Goal: Task Accomplishment & Management: Manage account settings

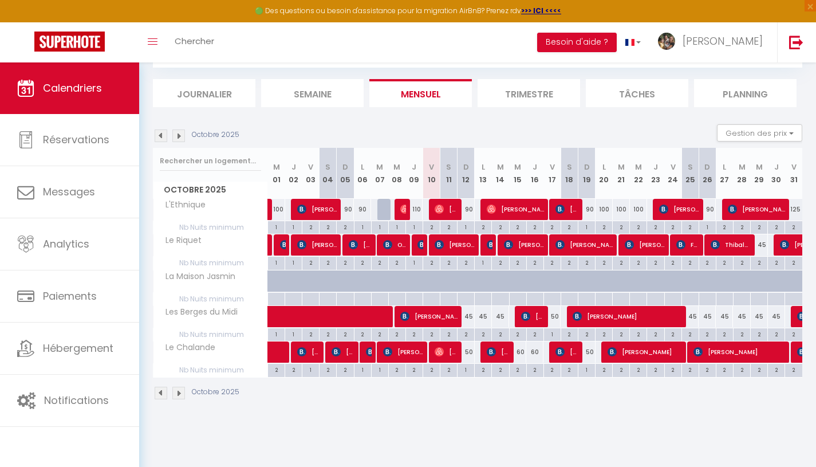
scroll to position [62, 0]
click at [760, 264] on div "2" at bounding box center [759, 262] width 17 height 11
type input "2"
type input "Mer 29 Octobre 2025"
type input "Jeu 30 Octobre 2025"
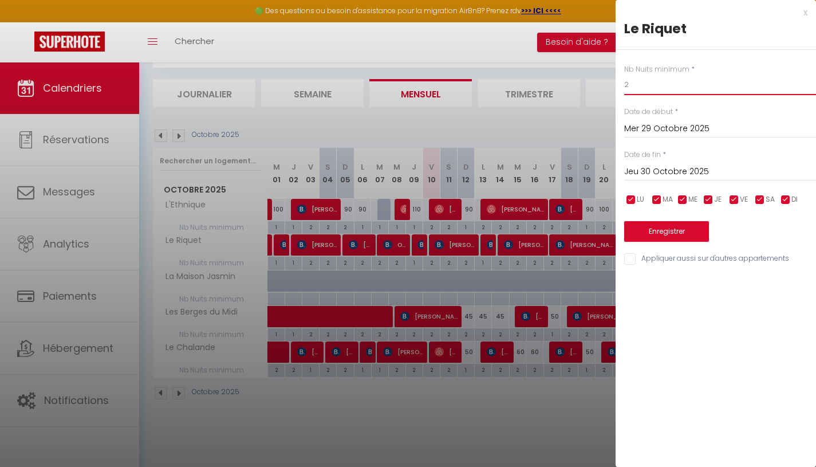
click at [660, 83] on input "2" at bounding box center [720, 84] width 192 height 21
type input "1"
click at [676, 231] on button "Enregistrer" at bounding box center [666, 231] width 85 height 21
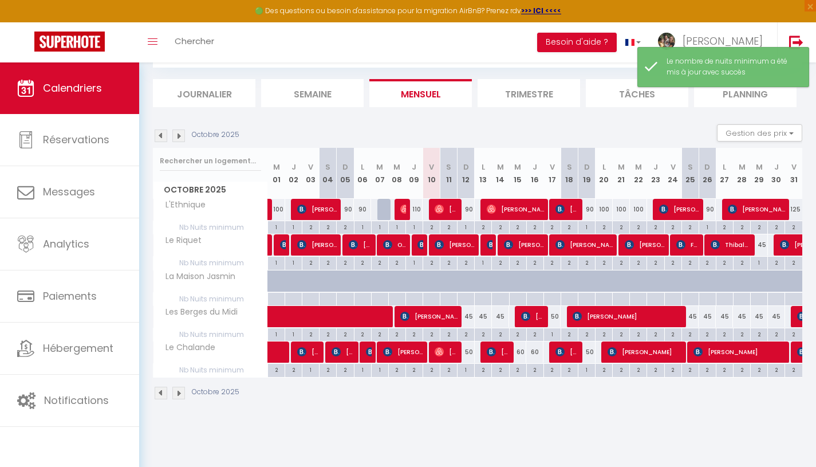
click at [762, 244] on div "45" at bounding box center [759, 244] width 17 height 21
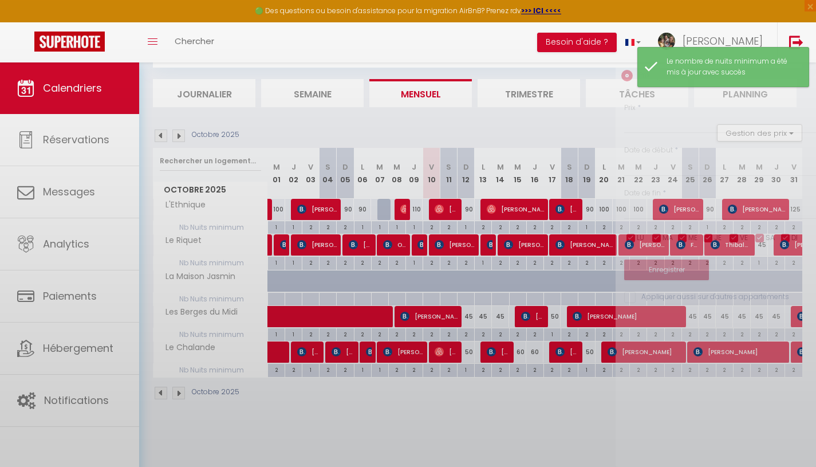
type input "45"
type input "Mer 29 Octobre 2025"
type input "Jeu 30 Octobre 2025"
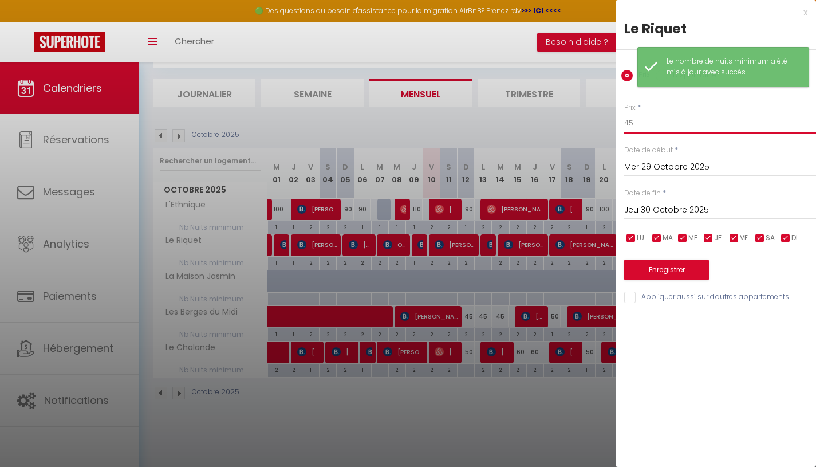
click at [636, 119] on input "45" at bounding box center [720, 123] width 192 height 21
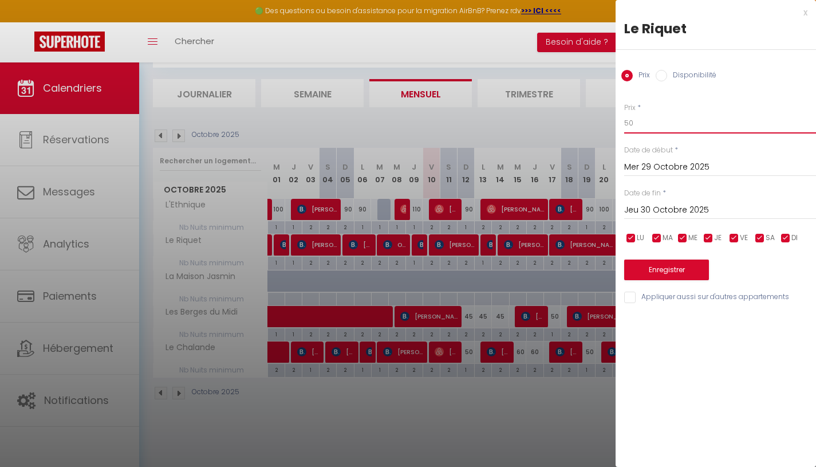
type input "50"
click at [666, 269] on button "Enregistrer" at bounding box center [666, 270] width 85 height 21
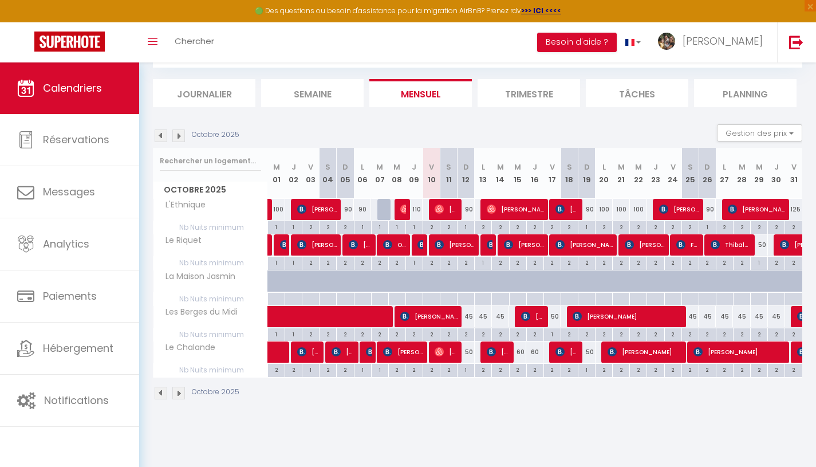
click at [179, 141] on img at bounding box center [178, 135] width 13 height 13
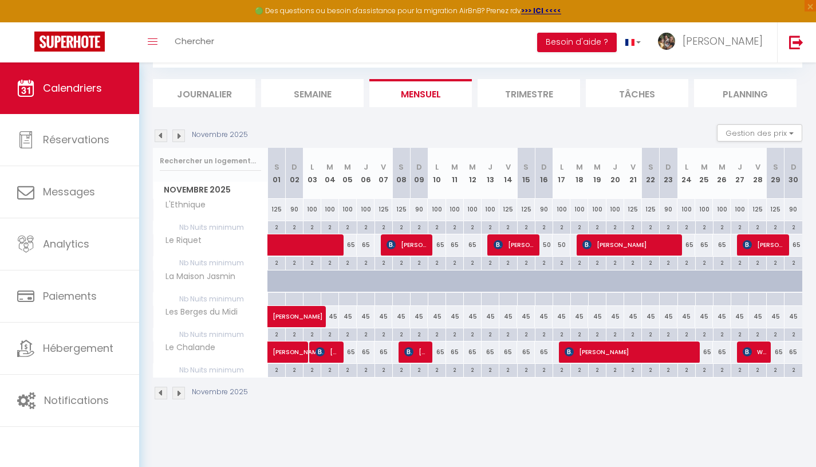
click at [178, 139] on img at bounding box center [178, 135] width 13 height 13
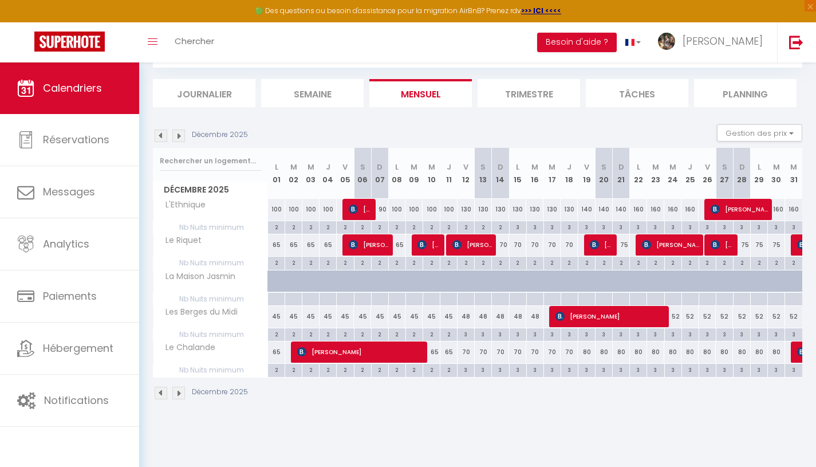
click at [399, 266] on div "2" at bounding box center [397, 262] width 17 height 11
type input "2"
type input "Lun 08 Décembre 2025"
type input "[DATE] Décembre 2025"
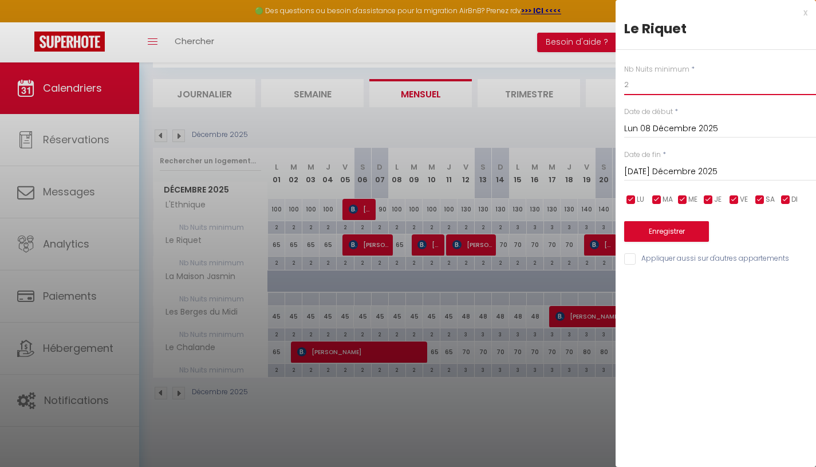
click at [644, 91] on input "2" at bounding box center [720, 84] width 192 height 21
type input "1"
click at [670, 233] on button "Enregistrer" at bounding box center [666, 231] width 85 height 21
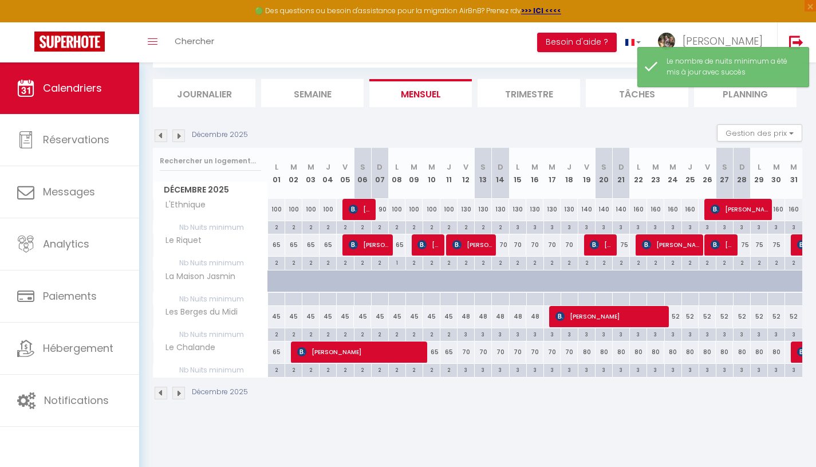
click at [399, 244] on div "65" at bounding box center [396, 244] width 17 height 21
type input "65"
type input "Lun 08 Décembre 2025"
type input "[DATE] Décembre 2025"
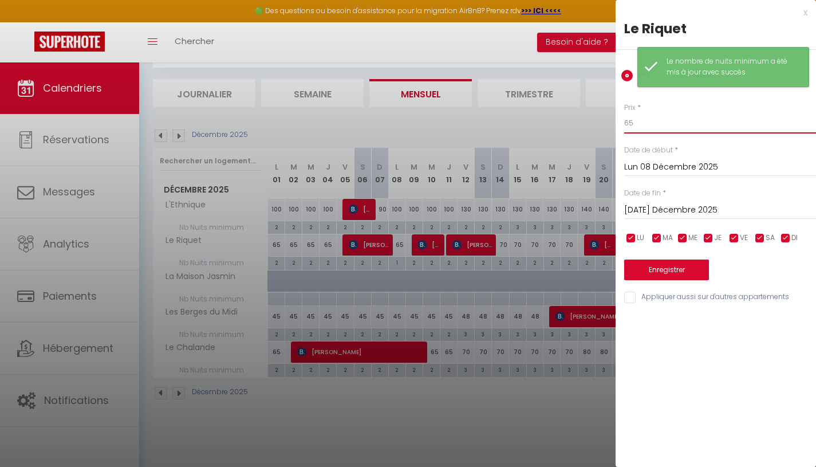
click at [645, 123] on input "65" at bounding box center [720, 123] width 192 height 21
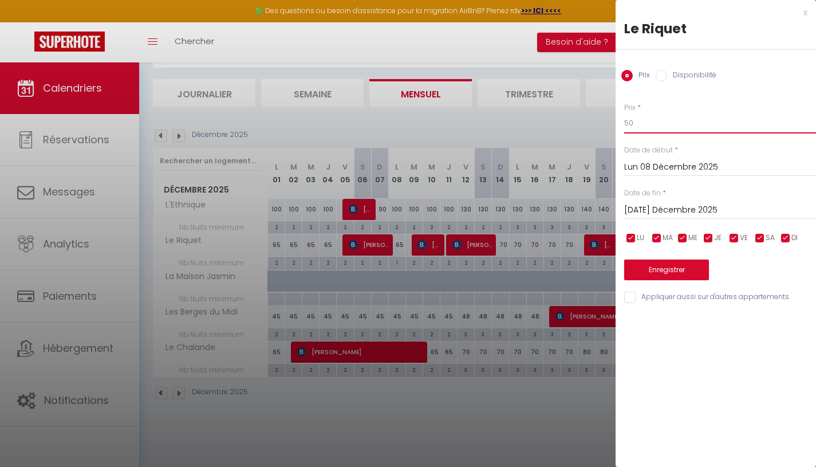
type input "50"
click at [671, 272] on button "Enregistrer" at bounding box center [666, 270] width 85 height 21
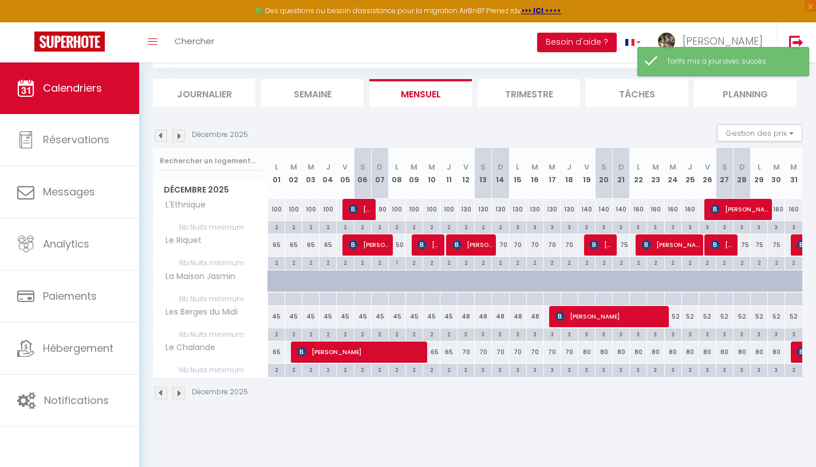
click at [626, 246] on div "75" at bounding box center [621, 244] width 17 height 21
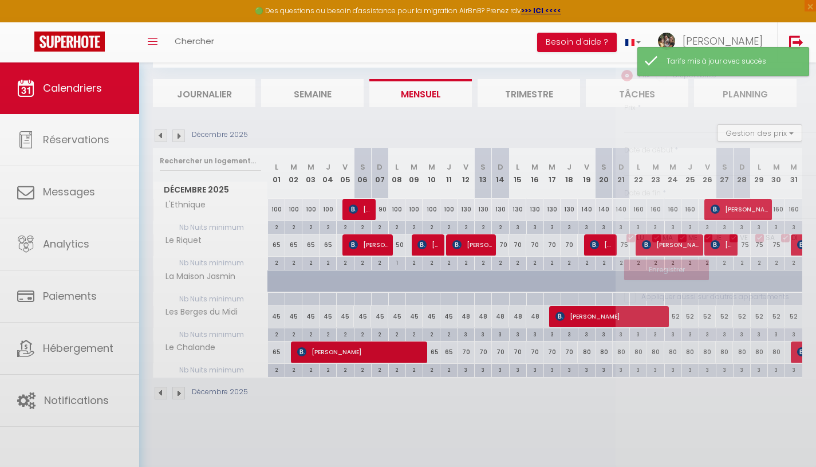
type input "75"
type input "Dim 21 Décembre 2025"
type input "Lun 22 Décembre 2025"
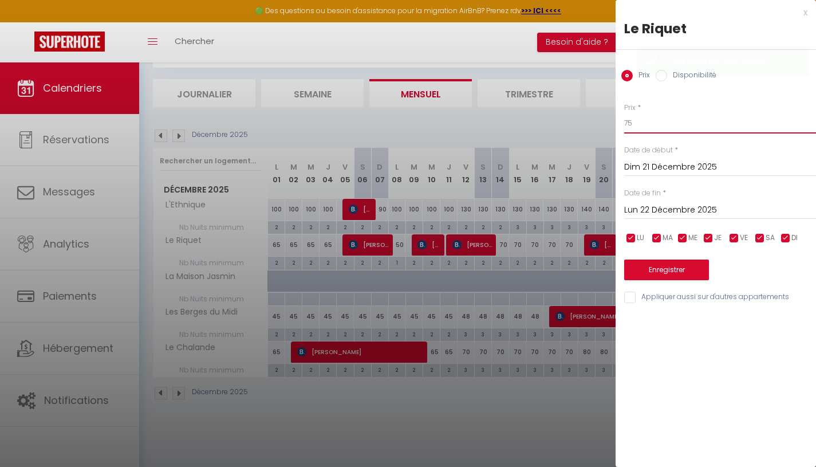
click at [637, 117] on input "75" at bounding box center [720, 123] width 192 height 21
type input "50"
click at [656, 272] on button "Enregistrer" at bounding box center [666, 270] width 85 height 21
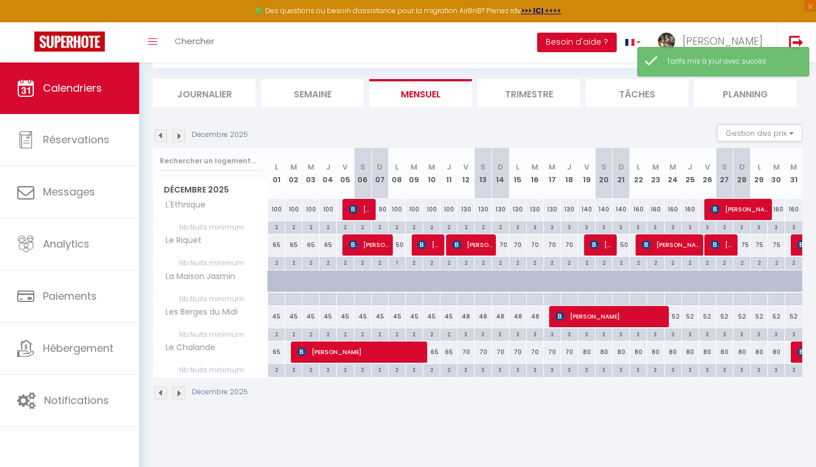
click at [620, 261] on div "2" at bounding box center [621, 262] width 17 height 11
type input "2"
type input "Dim 21 Décembre 2025"
type input "Lun 22 Décembre 2025"
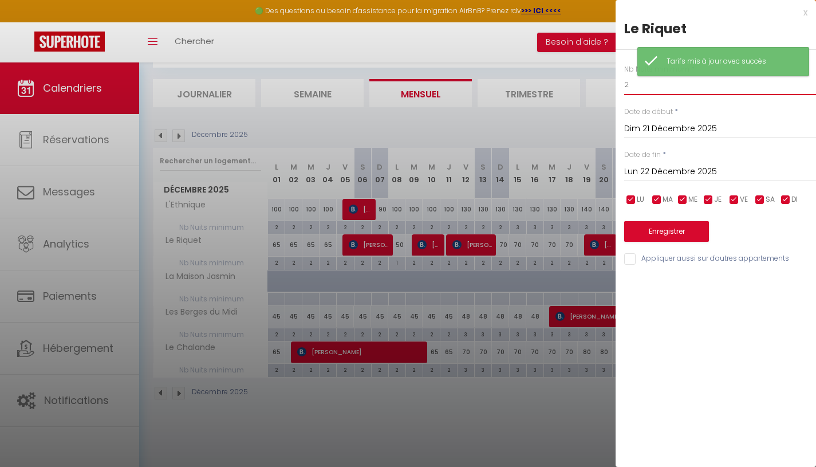
click at [628, 92] on input "2" at bounding box center [720, 84] width 192 height 21
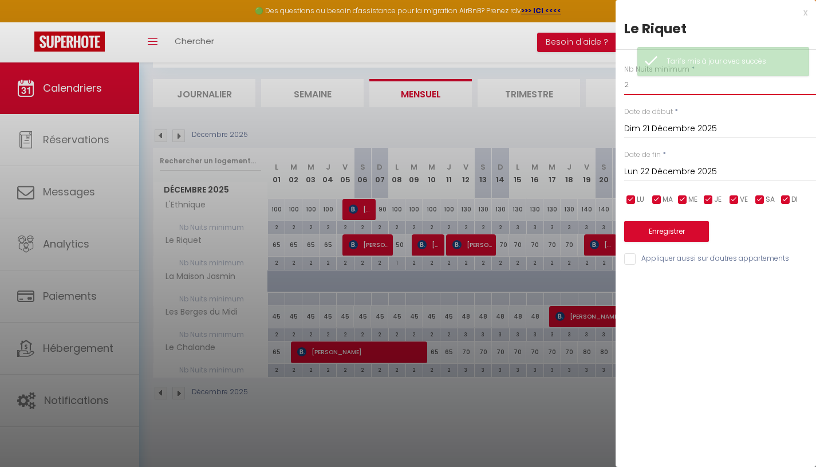
type input "&"
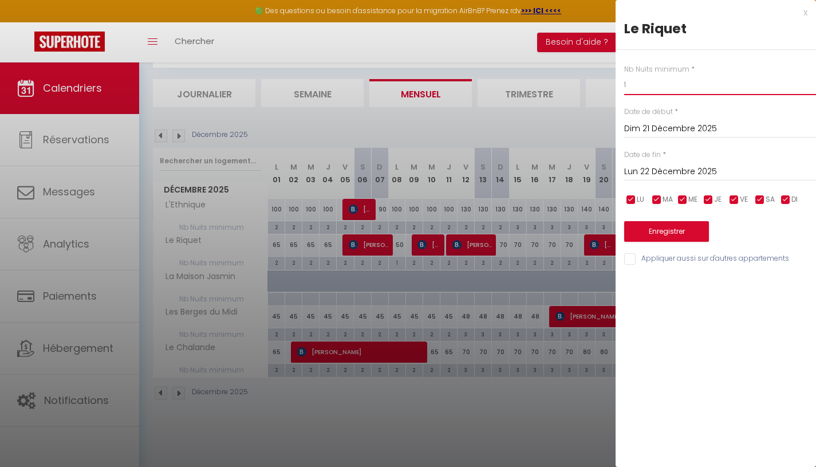
type input "1"
click at [663, 225] on button "Enregistrer" at bounding box center [666, 231] width 85 height 21
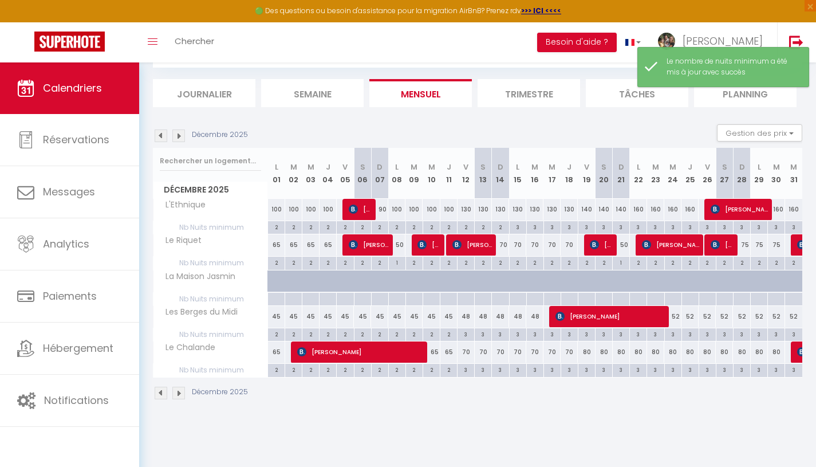
click at [179, 139] on img at bounding box center [178, 135] width 13 height 13
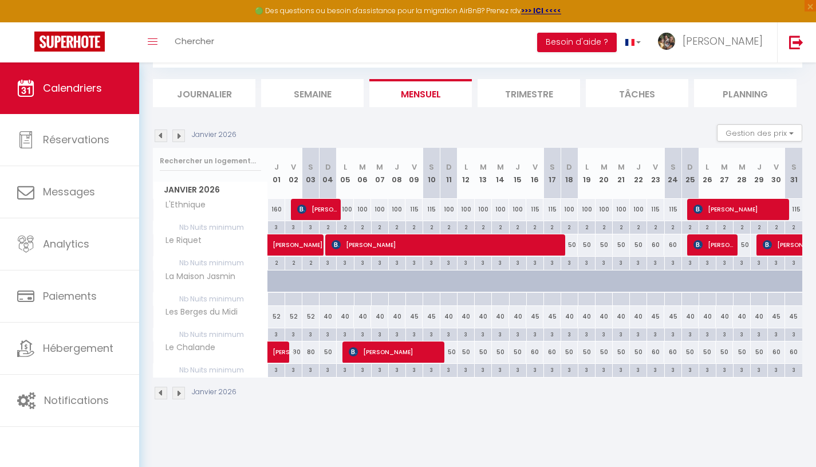
click at [742, 265] on div "3" at bounding box center [742, 262] width 17 height 11
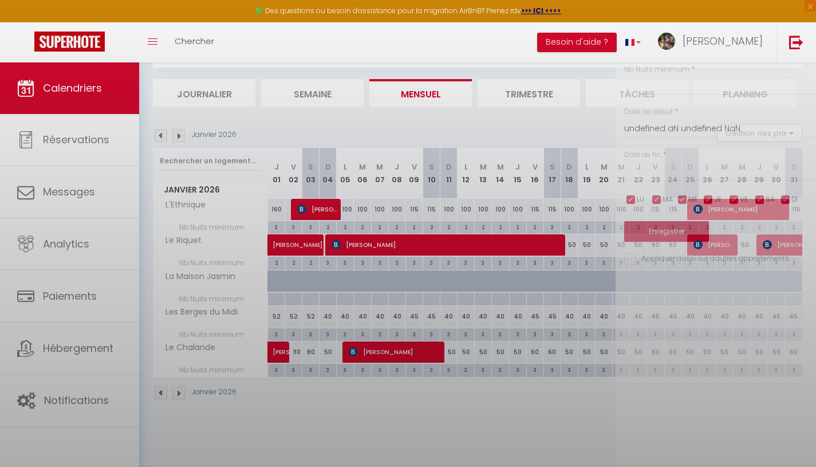
type input "3"
type input "Mer 28 Janvier 2026"
type input "Jeu 29 Janvier 2026"
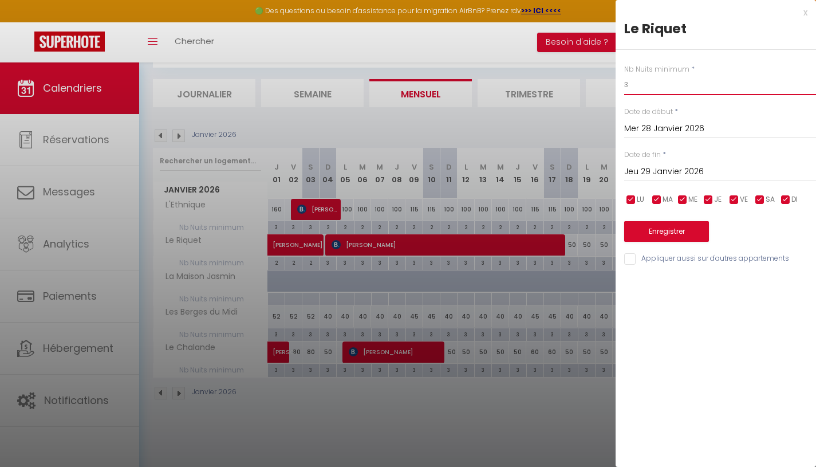
click at [632, 86] on input "3" at bounding box center [720, 84] width 192 height 21
type input "1"
click at [647, 226] on button "Enregistrer" at bounding box center [666, 231] width 85 height 21
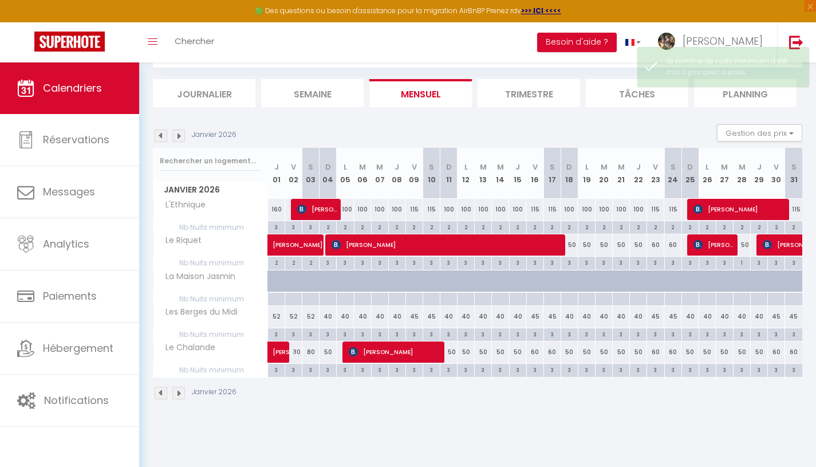
click at [294, 371] on div "3" at bounding box center [293, 369] width 17 height 11
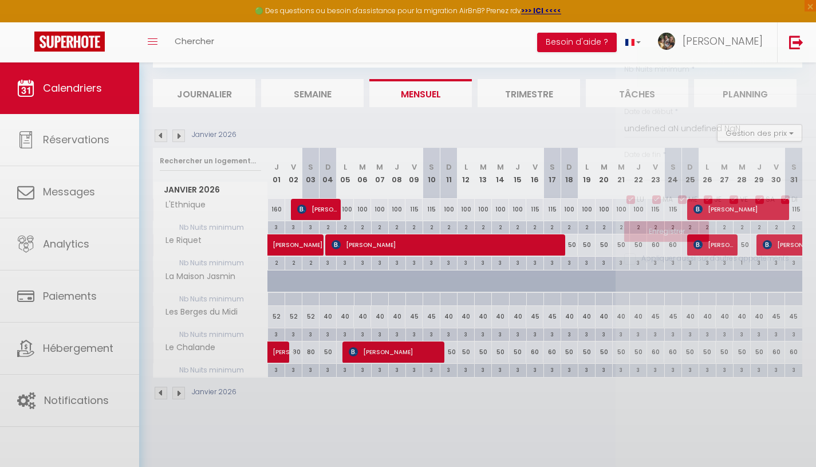
type input "3"
type input "Ven 02 Janvier 2026"
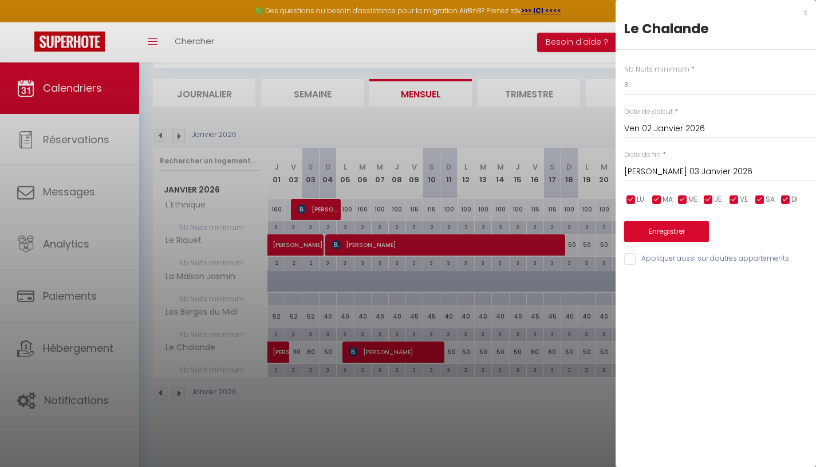
click at [653, 174] on input "[PERSON_NAME] 03 Janvier 2026" at bounding box center [720, 171] width 192 height 15
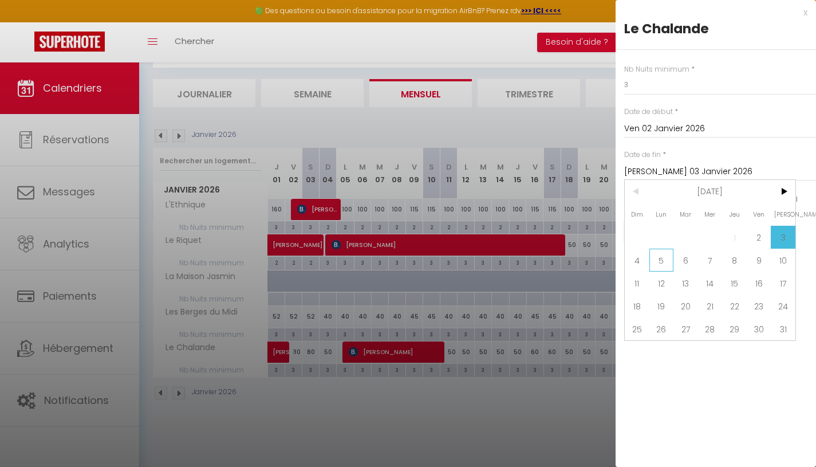
click at [659, 266] on span "5" at bounding box center [662, 260] width 25 height 23
type input "Lun 05 Janvier 2026"
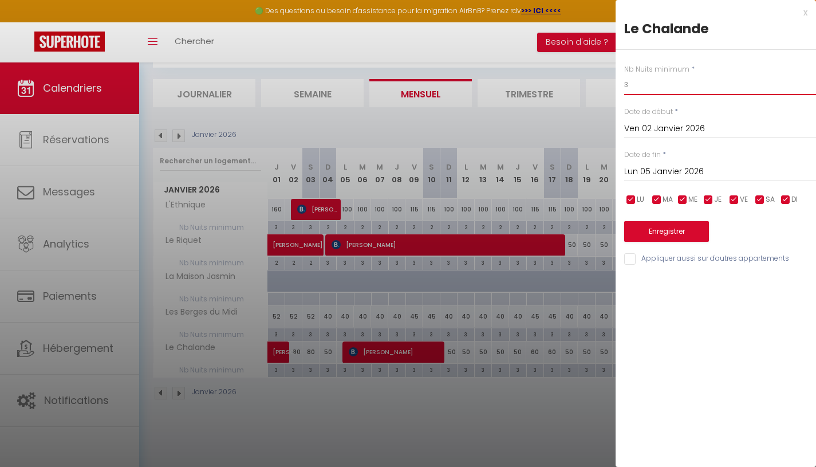
click at [639, 94] on input "3" at bounding box center [720, 84] width 192 height 21
type input "2"
click at [669, 227] on button "Enregistrer" at bounding box center [666, 231] width 85 height 21
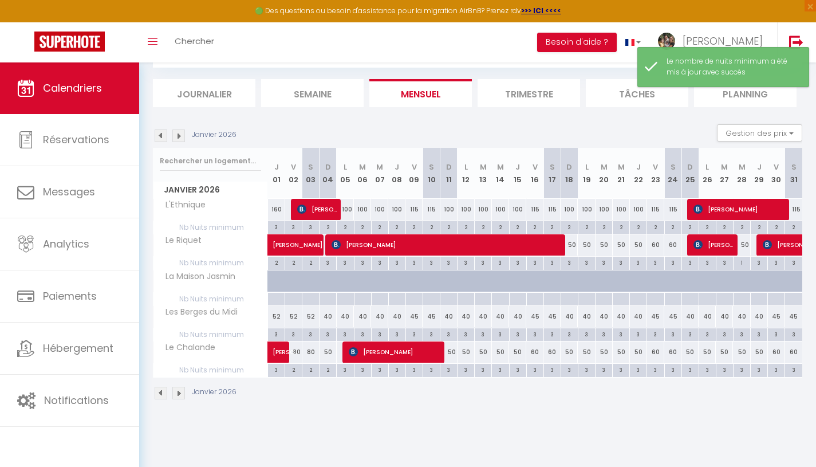
click at [160, 137] on img at bounding box center [161, 135] width 13 height 13
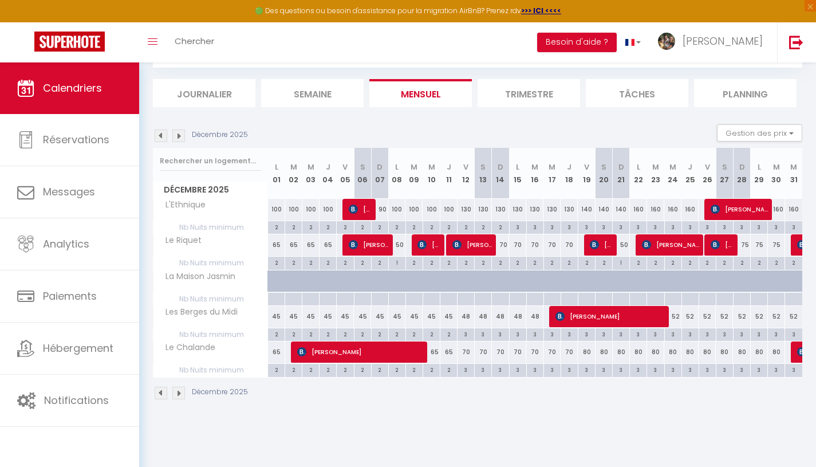
click at [163, 140] on img at bounding box center [161, 135] width 13 height 13
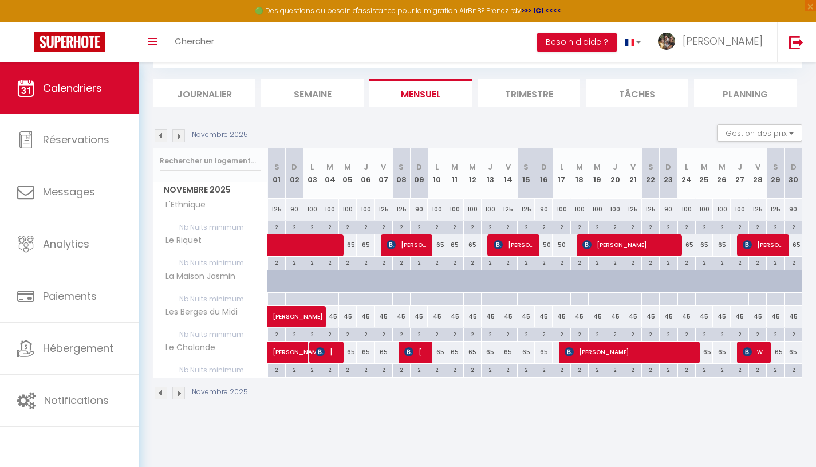
click at [182, 139] on img at bounding box center [178, 135] width 13 height 13
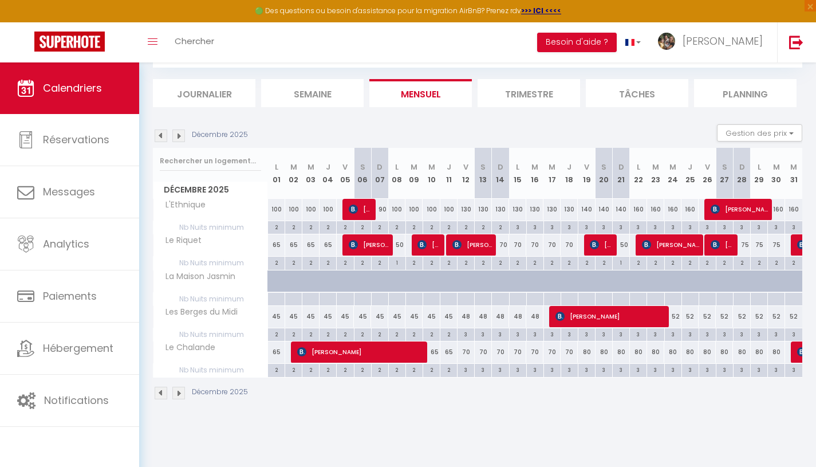
click at [182, 139] on img at bounding box center [178, 135] width 13 height 13
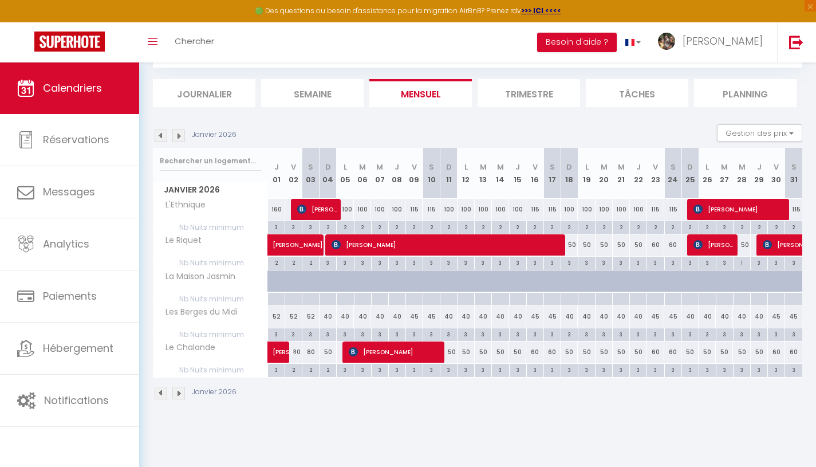
click at [182, 139] on img at bounding box center [178, 135] width 13 height 13
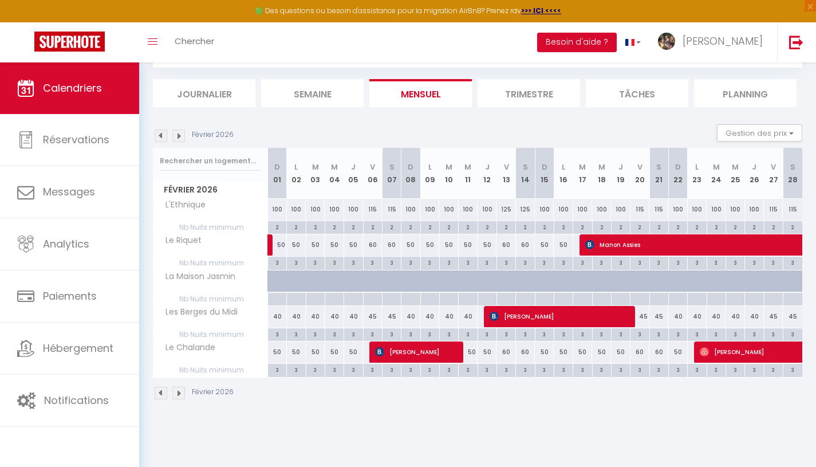
click at [182, 139] on img at bounding box center [178, 135] width 13 height 13
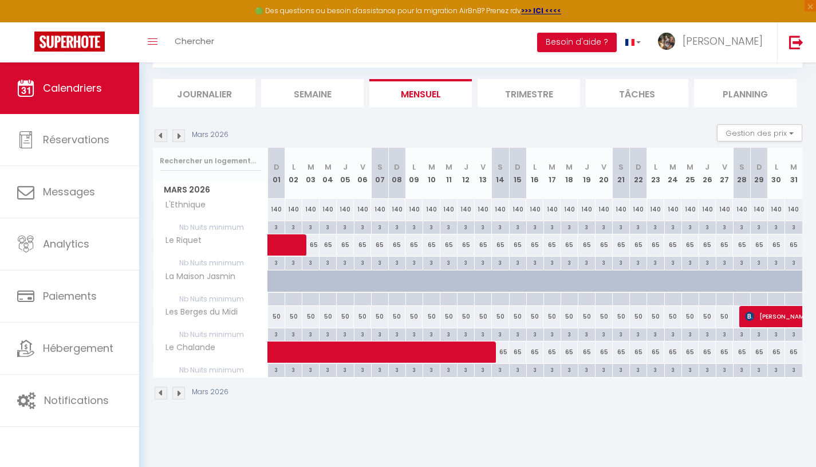
click at [182, 139] on img at bounding box center [178, 135] width 13 height 13
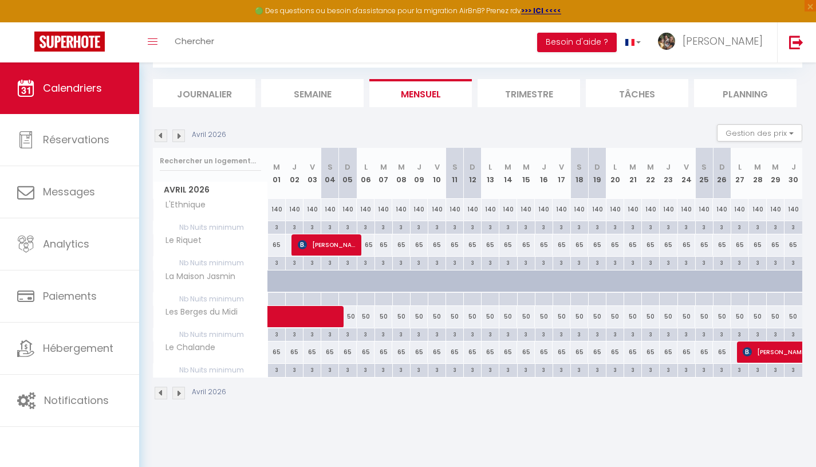
click at [182, 139] on img at bounding box center [178, 135] width 13 height 13
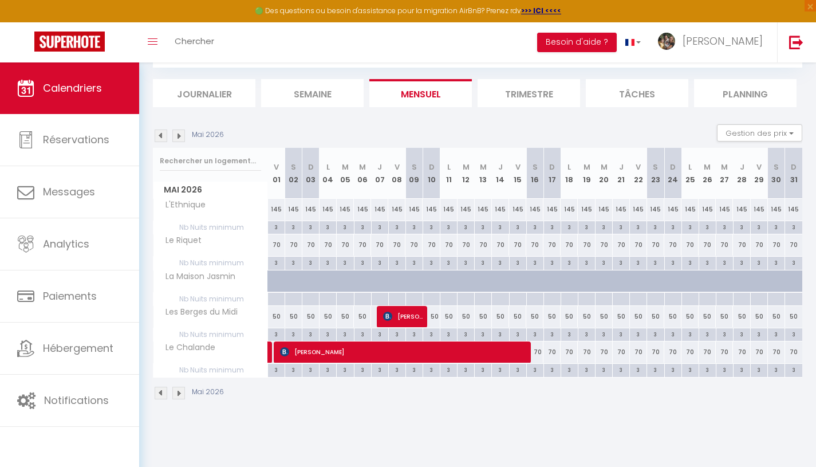
click at [182, 139] on img at bounding box center [178, 135] width 13 height 13
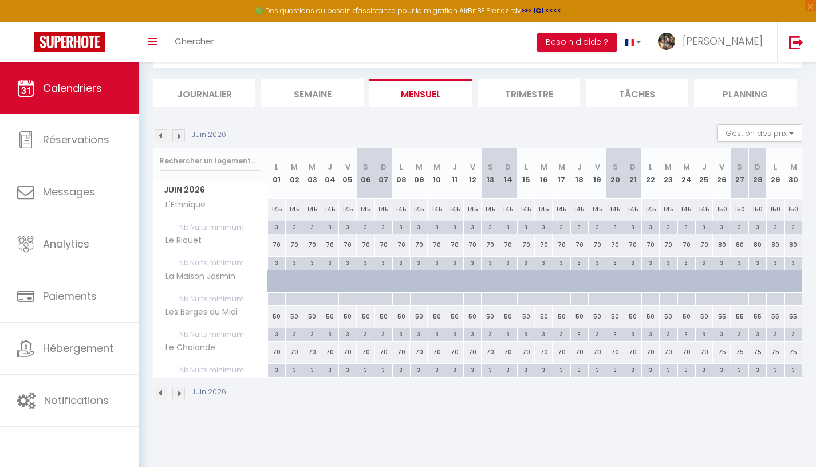
click at [179, 137] on img at bounding box center [178, 135] width 13 height 13
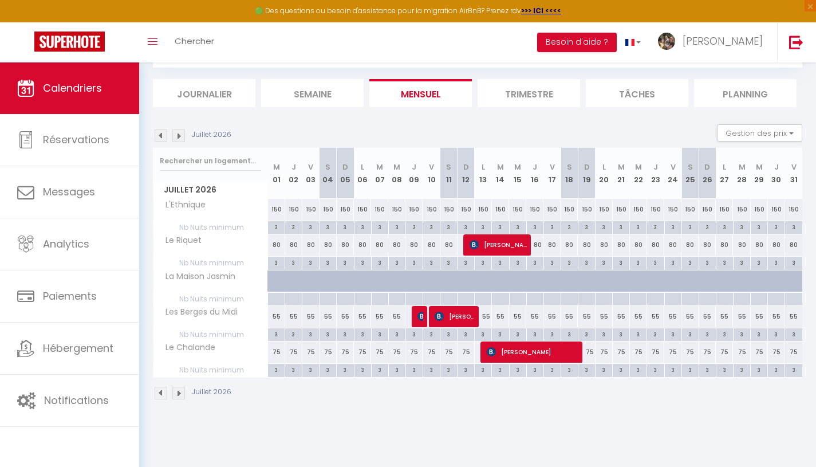
click at [179, 137] on img at bounding box center [178, 135] width 13 height 13
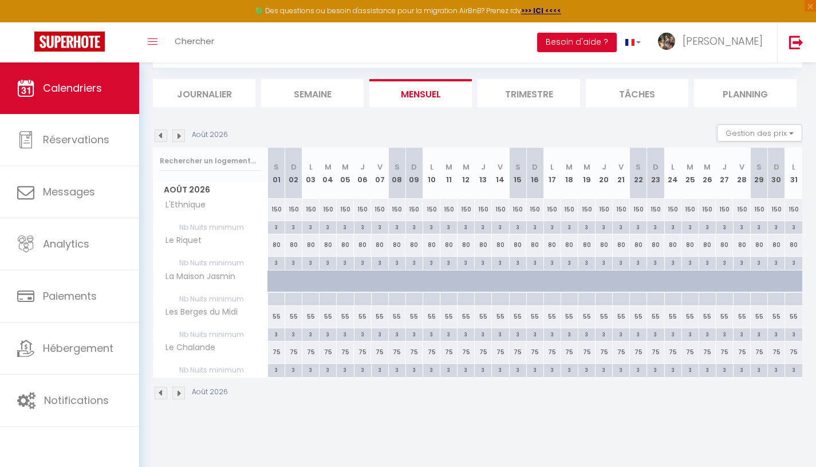
click at [160, 134] on img at bounding box center [161, 135] width 13 height 13
